Goal: Task Accomplishment & Management: Manage account settings

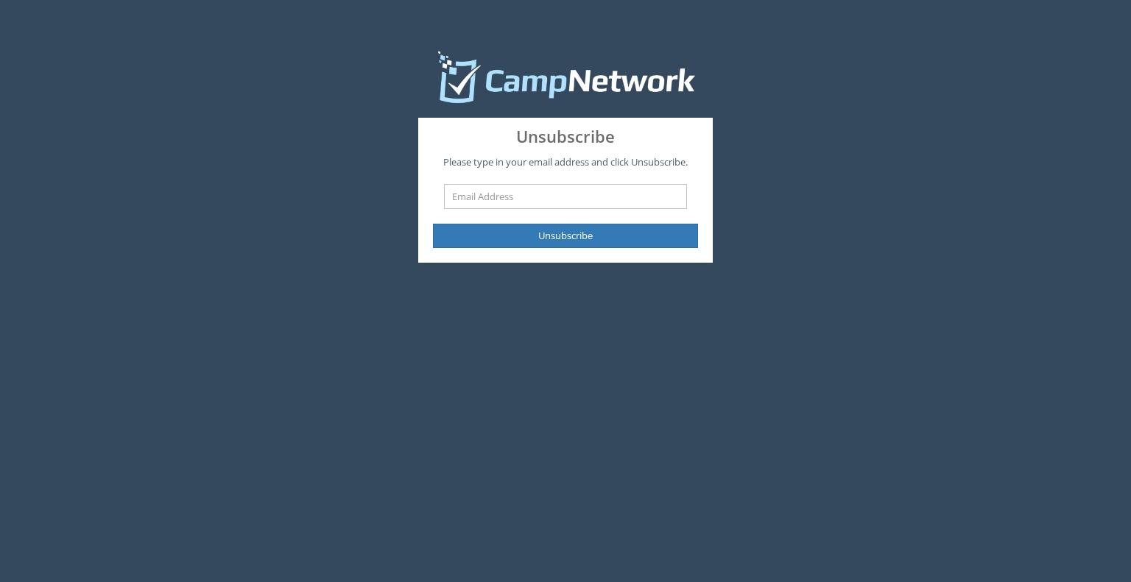
click at [467, 197] on input "text" at bounding box center [565, 196] width 243 height 25
type input "[EMAIL_ADDRESS][PERSON_NAME][DOMAIN_NAME]"
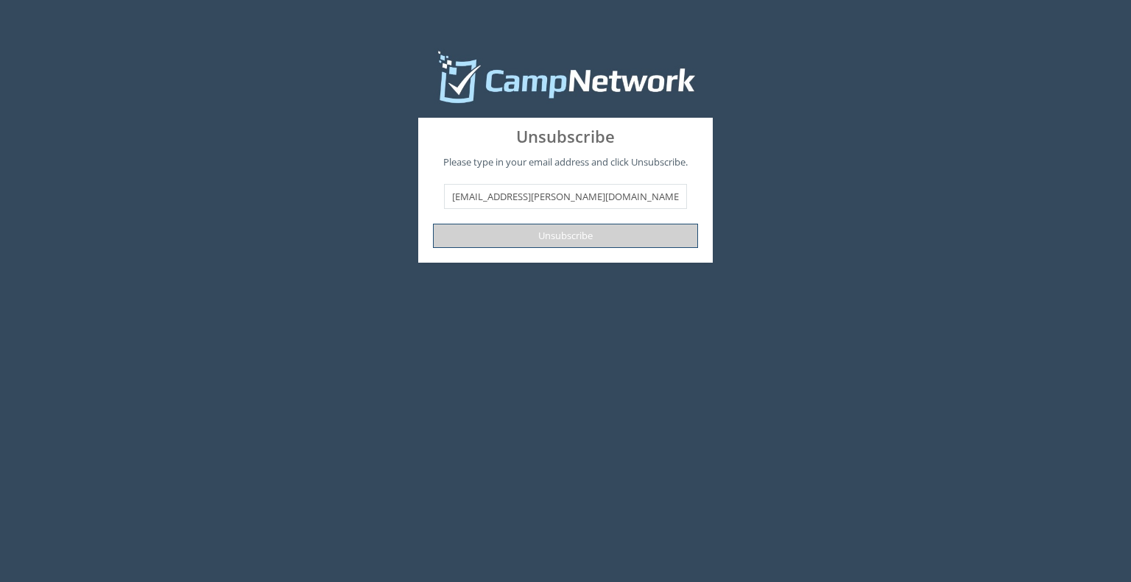
click at [551, 238] on button "Unsubscribe" at bounding box center [565, 236] width 265 height 24
